Goal: Obtain resource: Obtain resource

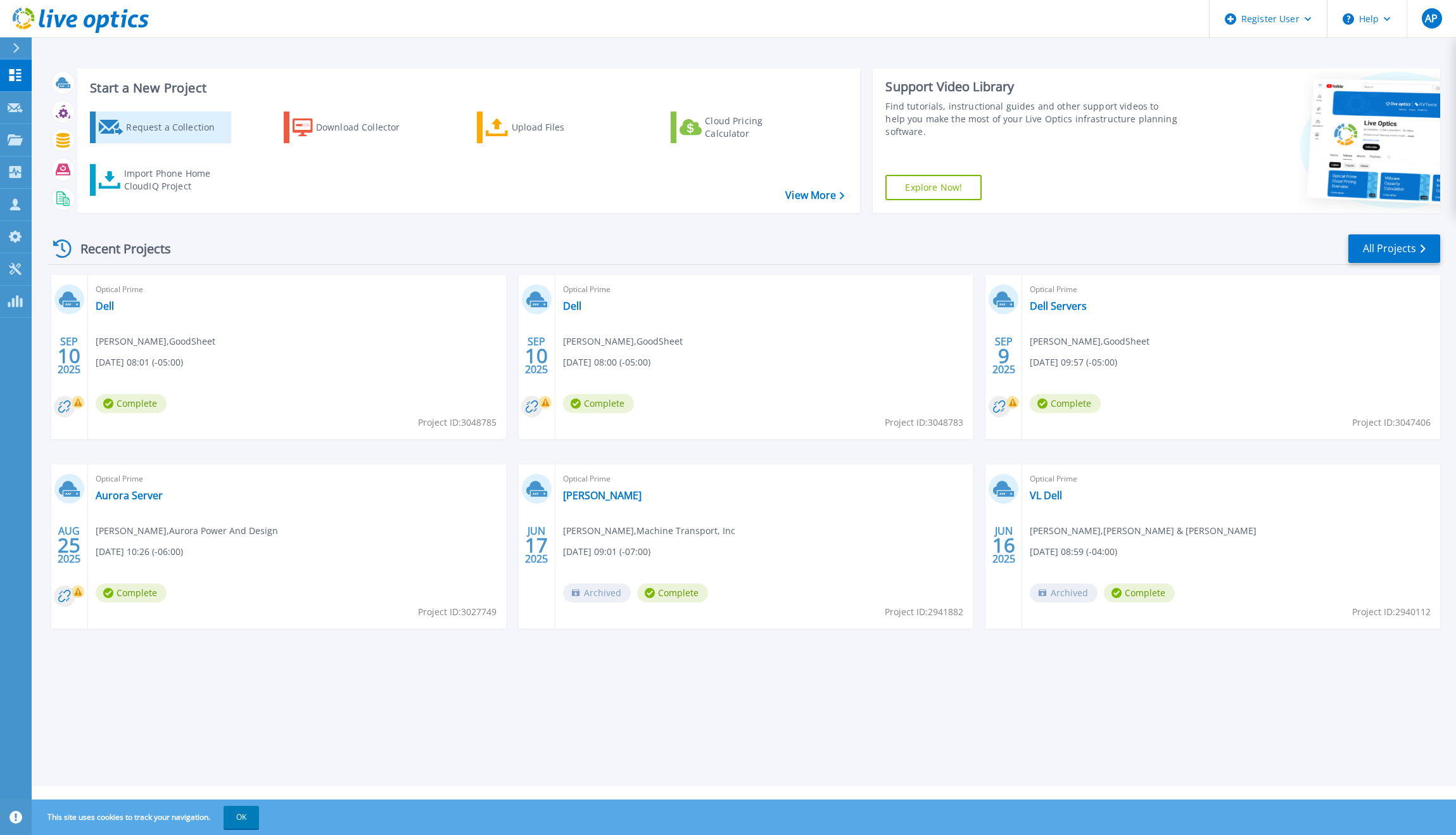
click at [151, 129] on div "Request a Collection" at bounding box center [176, 127] width 101 height 25
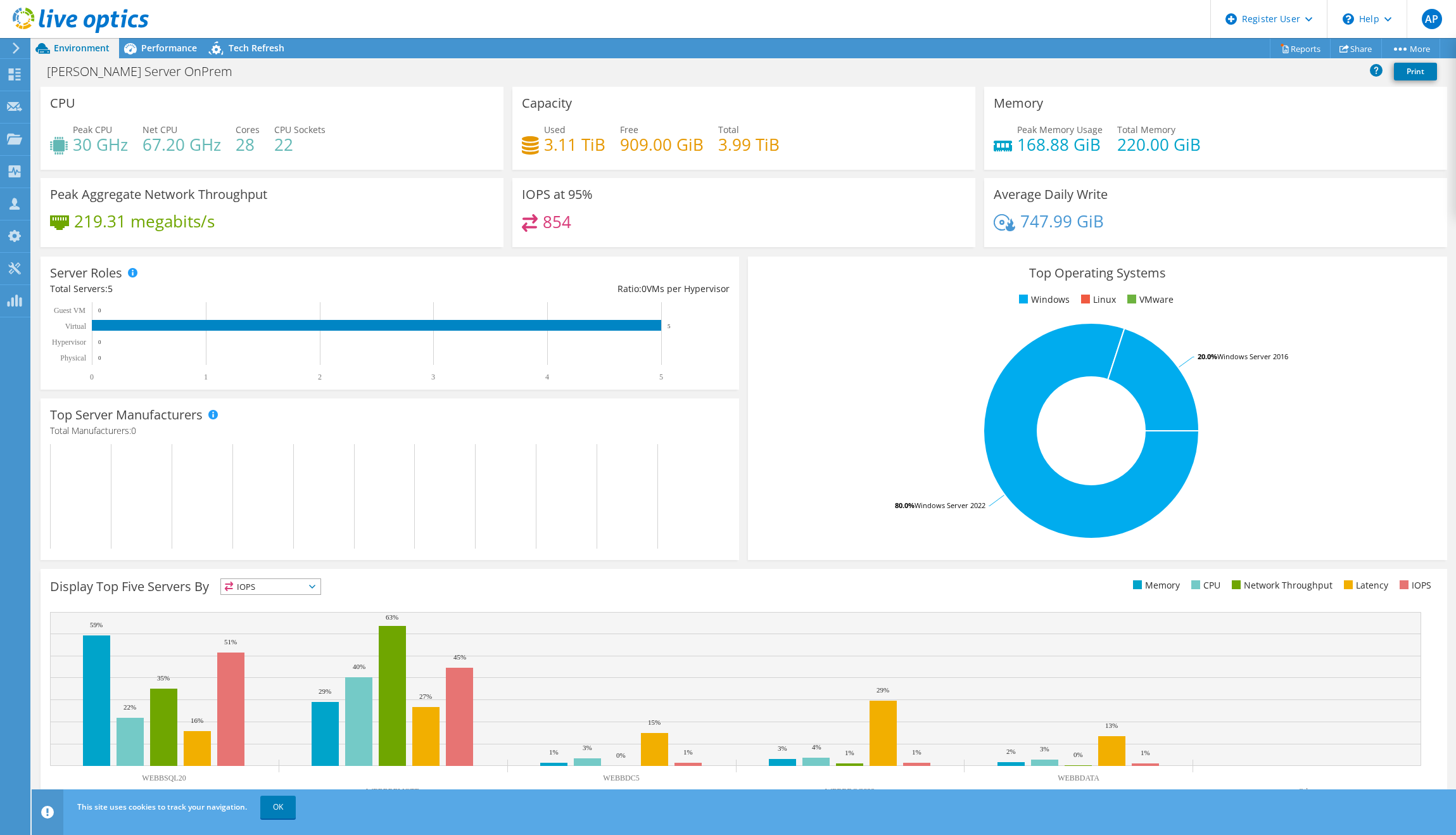
click at [13, 52] on use at bounding box center [16, 48] width 7 height 11
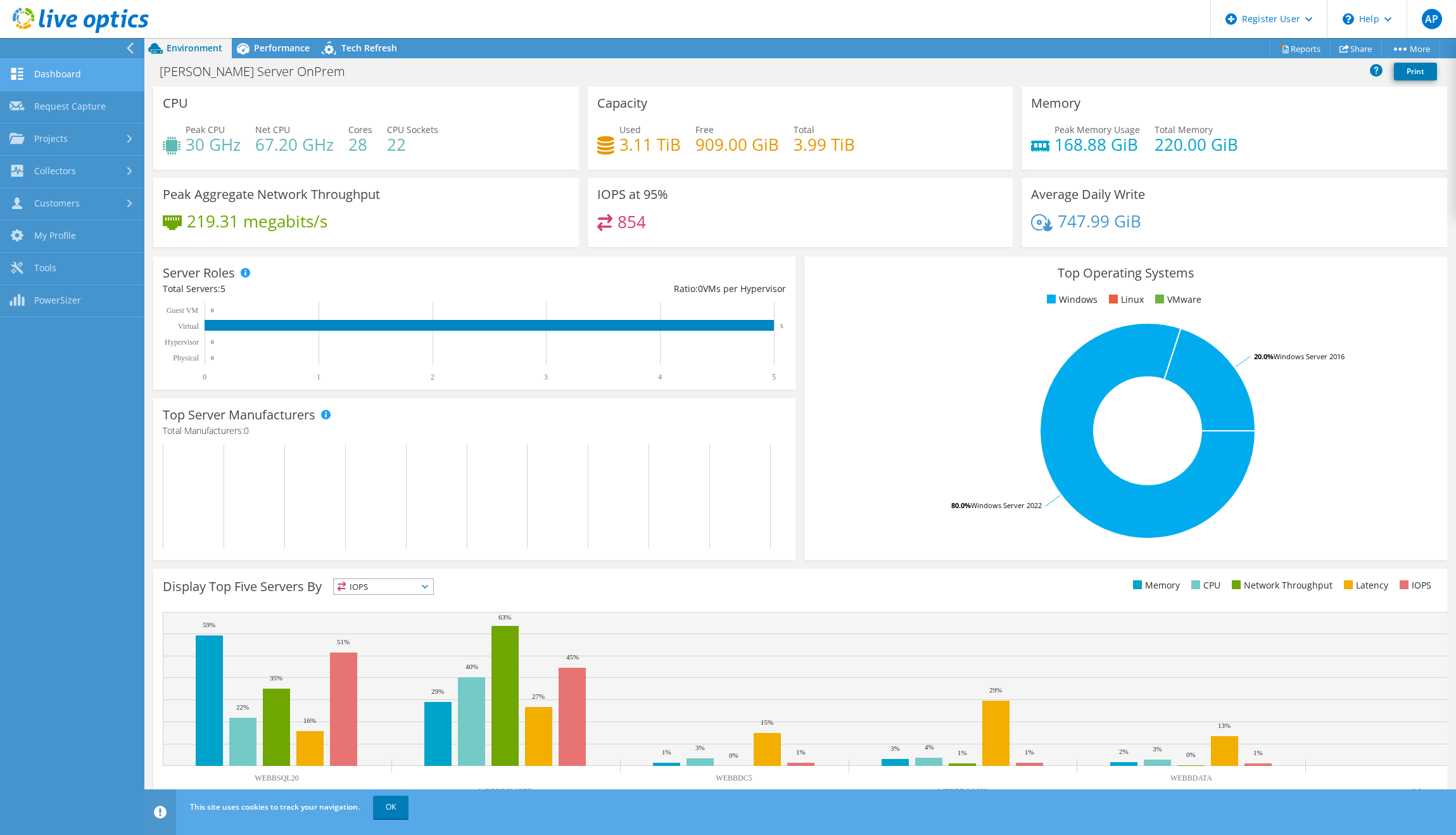
click at [70, 68] on link "Dashboard" at bounding box center [72, 75] width 144 height 33
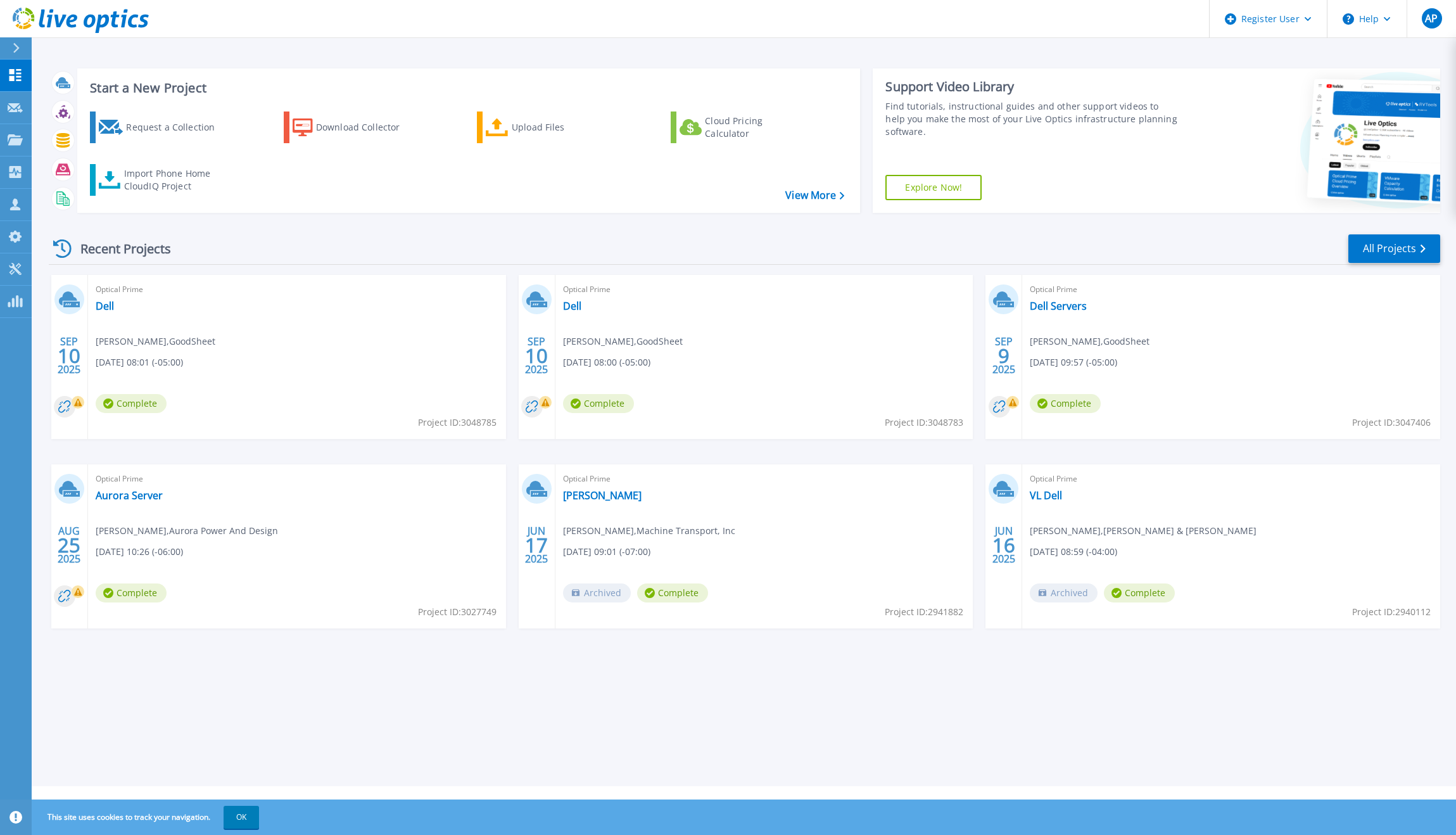
click at [835, 318] on div "Optical Prime Dell [PERSON_NAME] , GoodSheet [DATE] 08:00 (-05:00) Complete Pro…" at bounding box center [764, 357] width 418 height 164
